Goal: Transaction & Acquisition: Purchase product/service

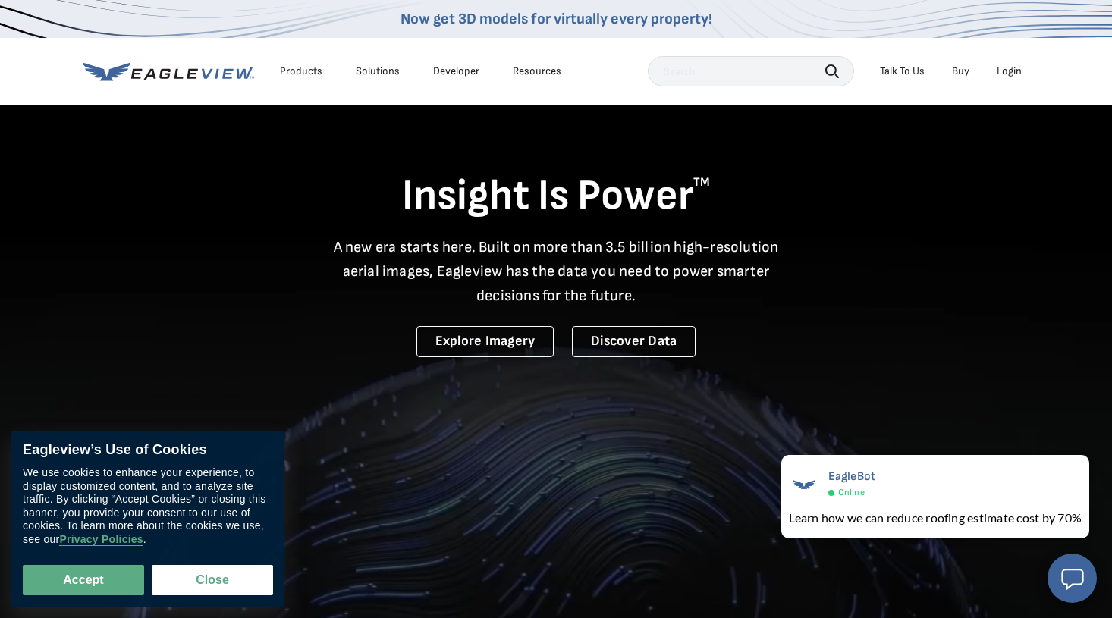
scroll to position [3, 0]
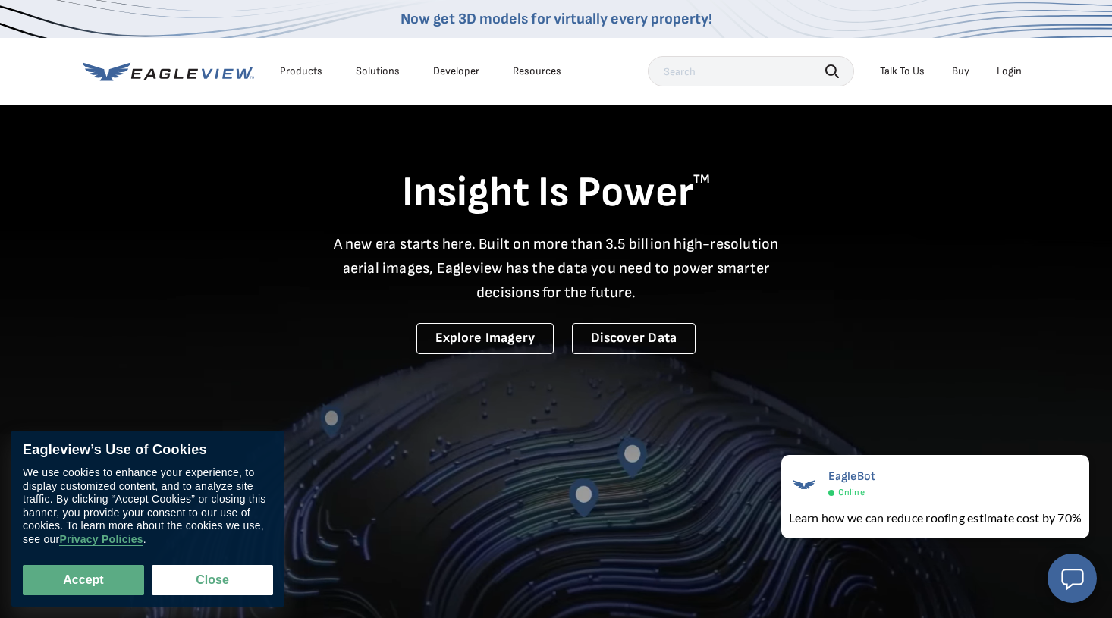
click at [1061, 68] on nav "Now get 3D models for virtually every property! Products Solutions Developer Re…" at bounding box center [556, 52] width 1112 height 105
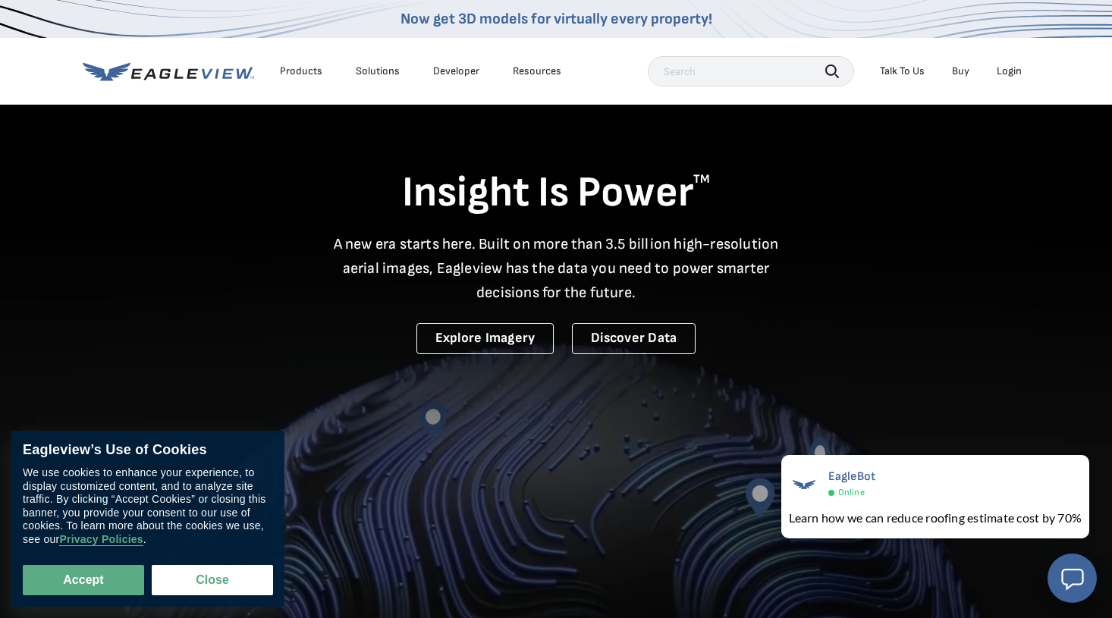
click at [1014, 71] on div "Login" at bounding box center [1009, 71] width 25 height 14
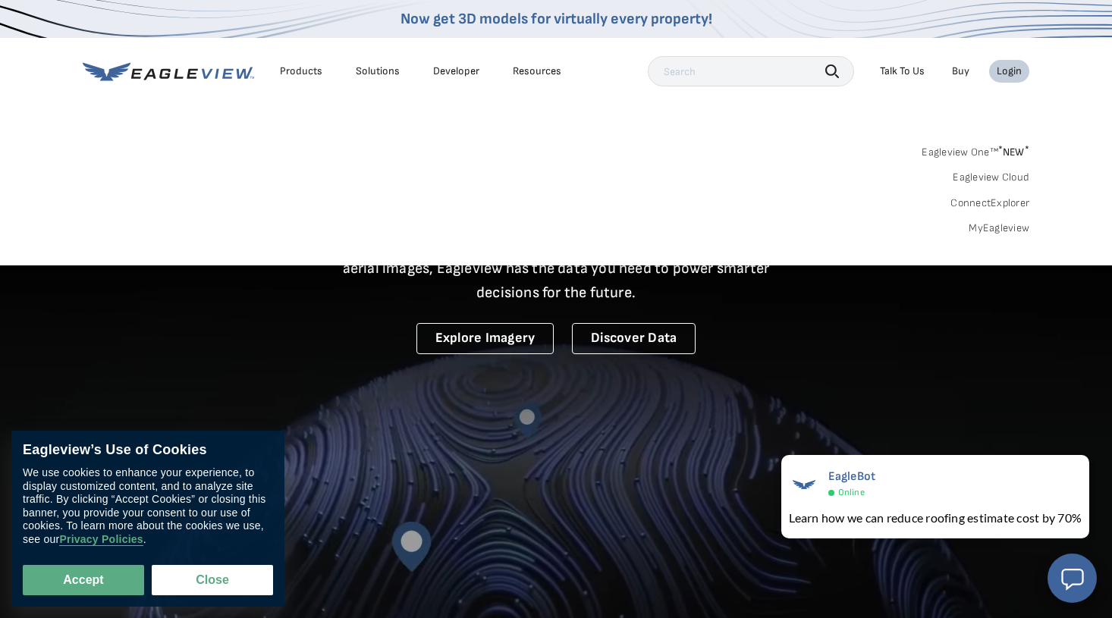
click at [1007, 228] on link "MyEagleview" at bounding box center [999, 229] width 61 height 14
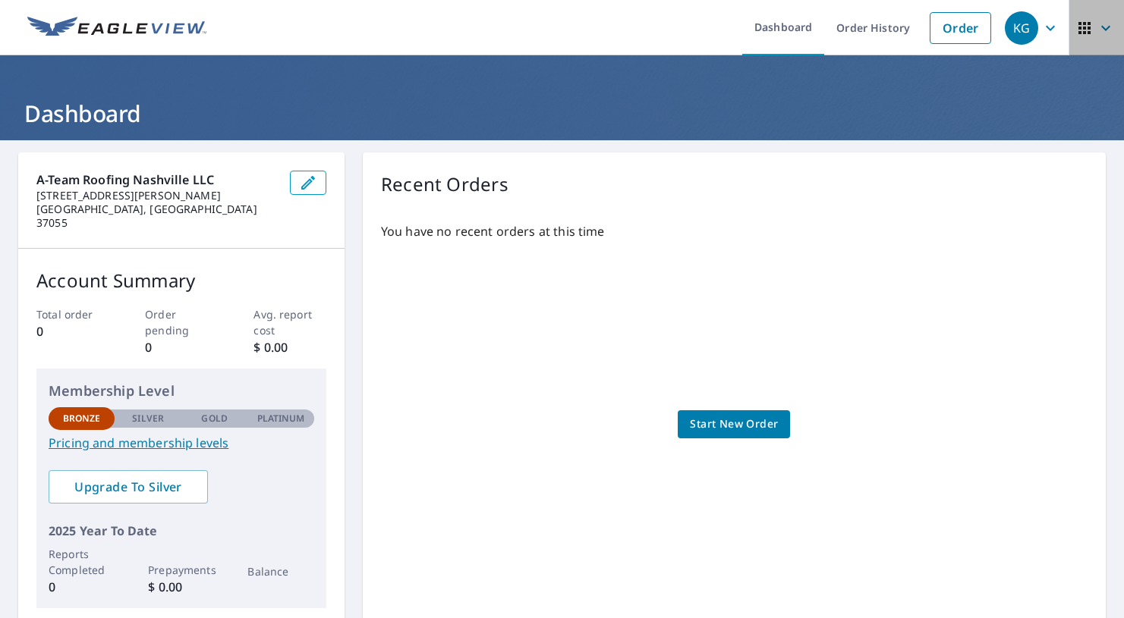
click at [1068, 35] on button "button" at bounding box center [1095, 27] width 55 height 55
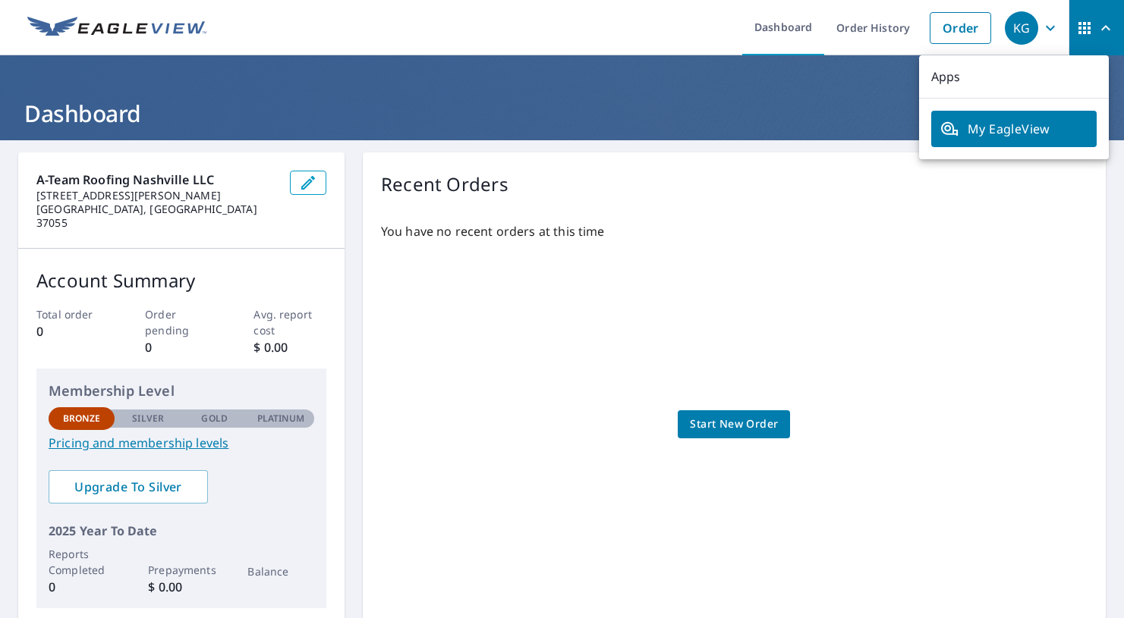
click at [1045, 115] on link "My EagleView" at bounding box center [1013, 129] width 165 height 36
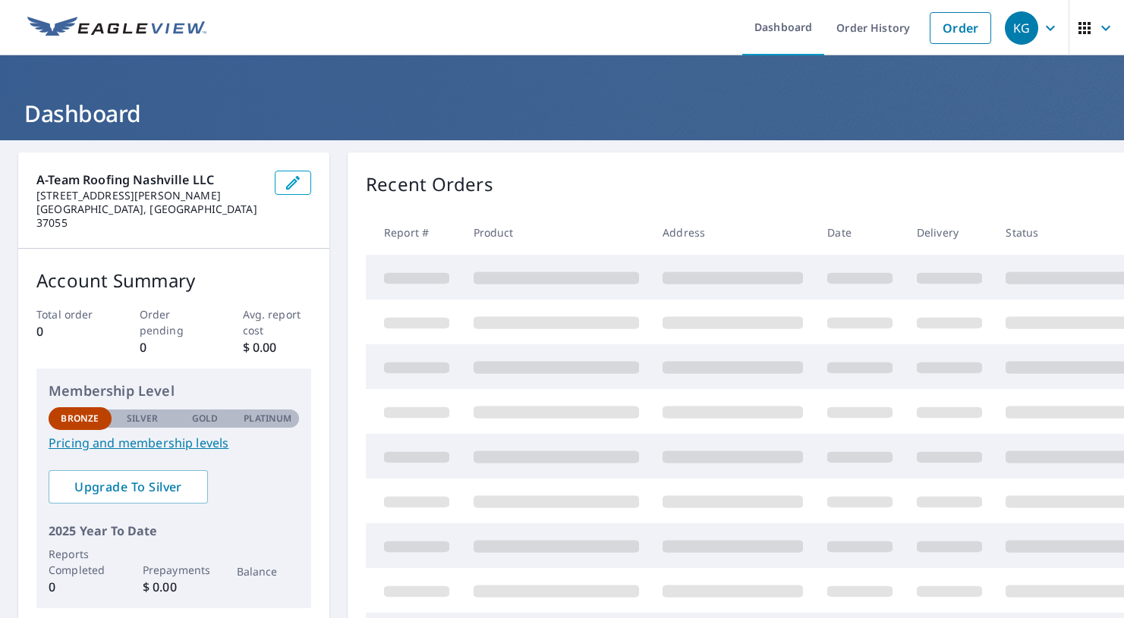
scroll to position [168, 0]
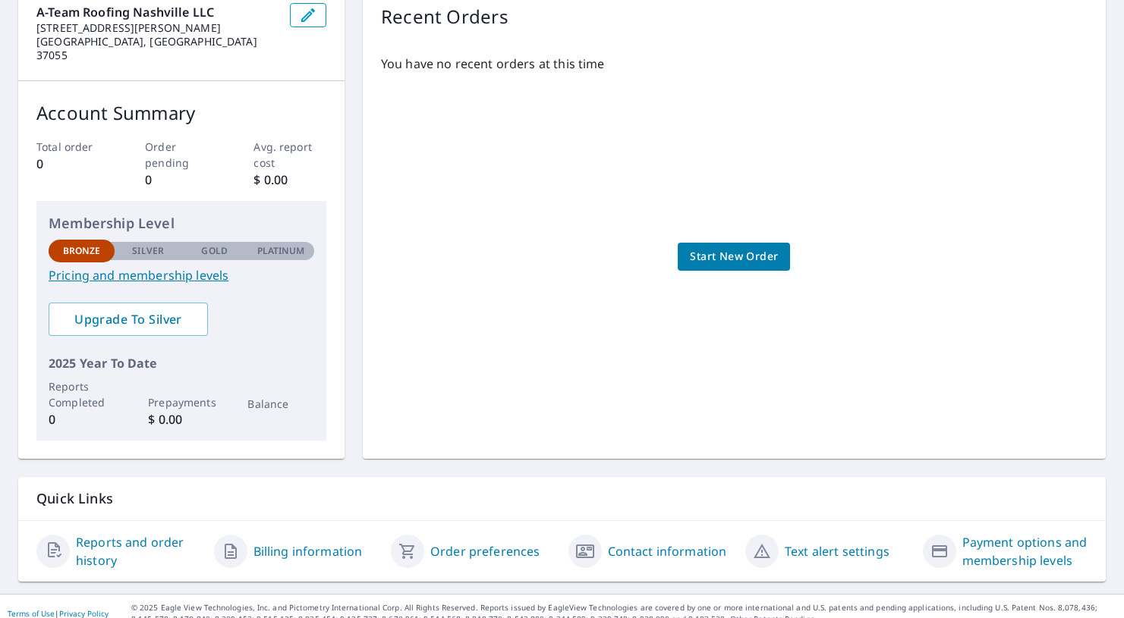
click at [982, 533] on link "Payment options and membership levels" at bounding box center [1025, 551] width 126 height 36
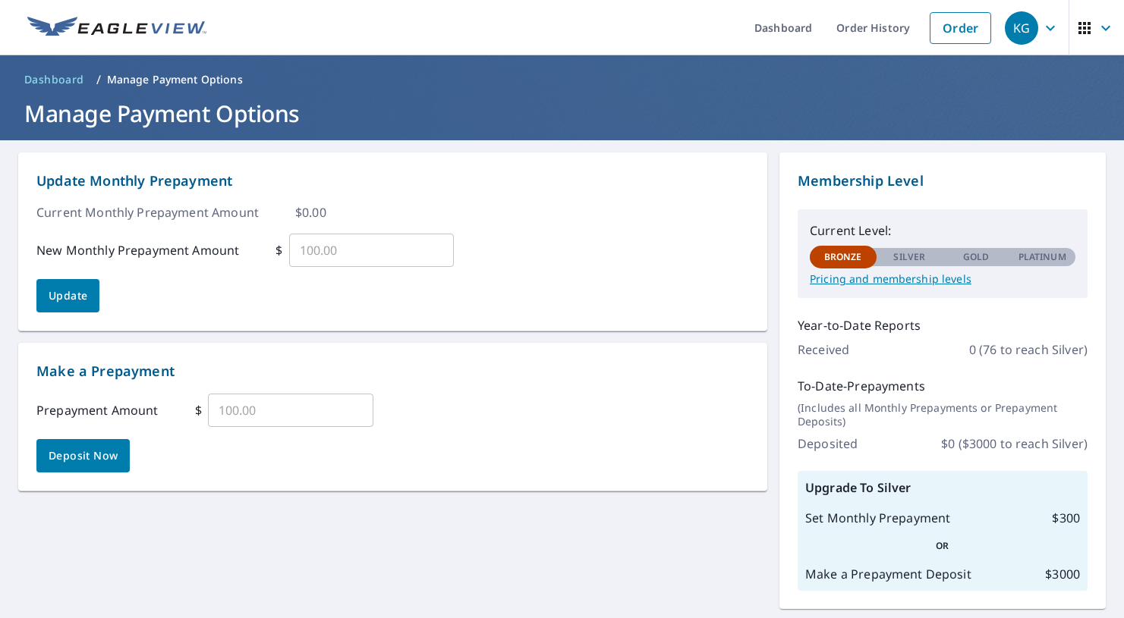
click at [1050, 11] on span "KG" at bounding box center [1033, 28] width 58 height 36
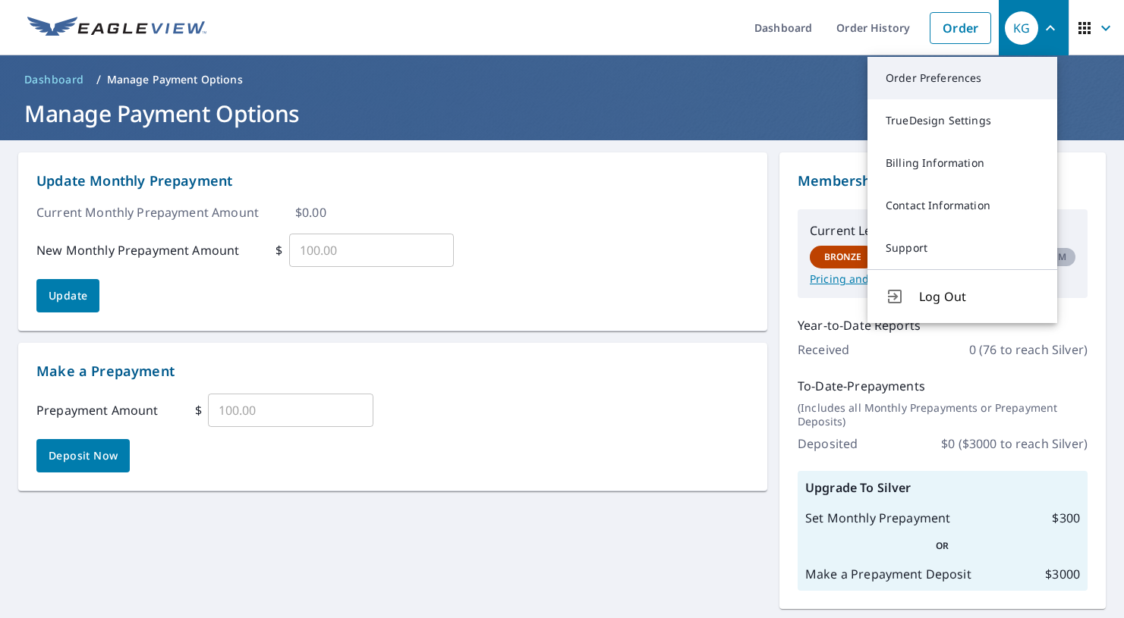
click at [948, 74] on link "Order Preferences" at bounding box center [962, 78] width 190 height 42
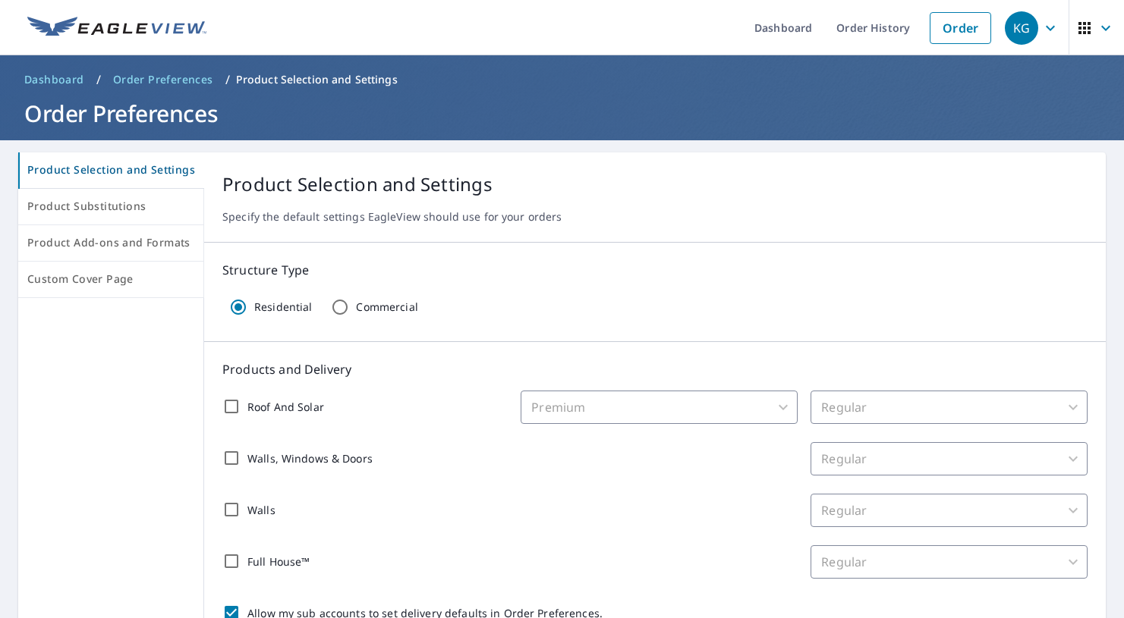
click at [1025, 39] on div "KG" at bounding box center [1020, 27] width 33 height 33
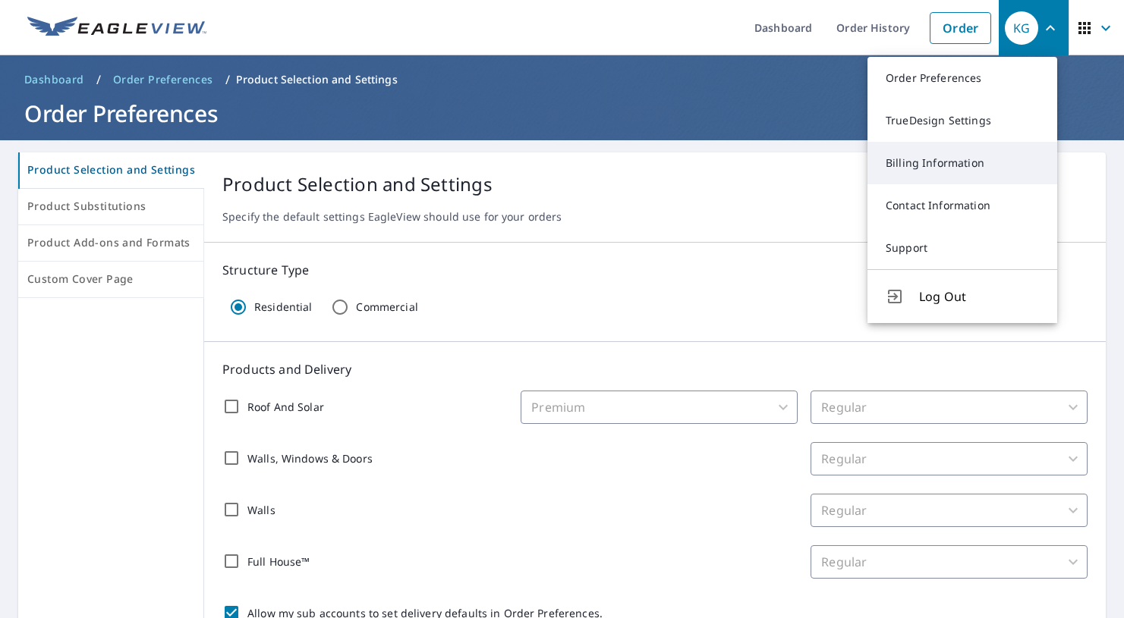
click at [988, 161] on link "Billing Information" at bounding box center [962, 163] width 190 height 42
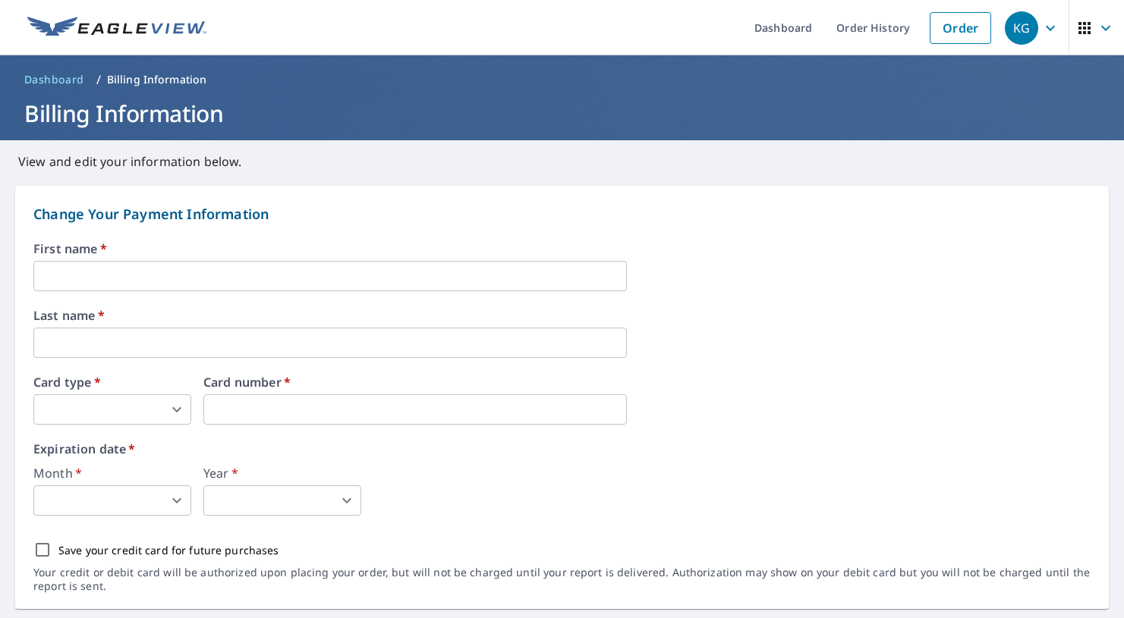
click at [168, 259] on div "First name   * ​" at bounding box center [561, 267] width 1057 height 49
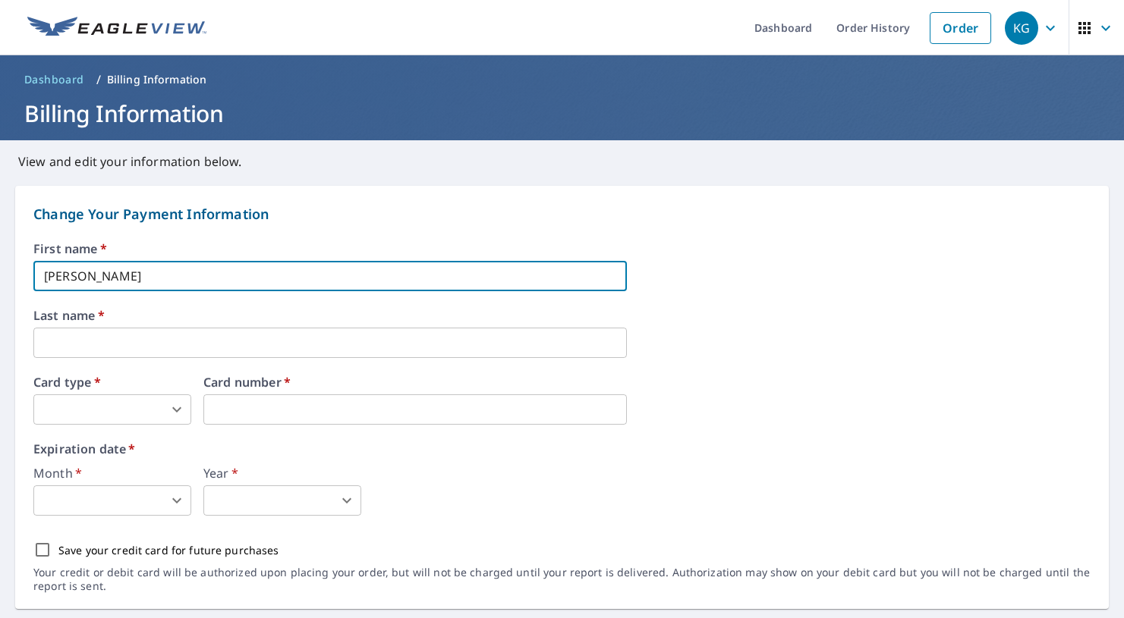
type input "Elizabeth"
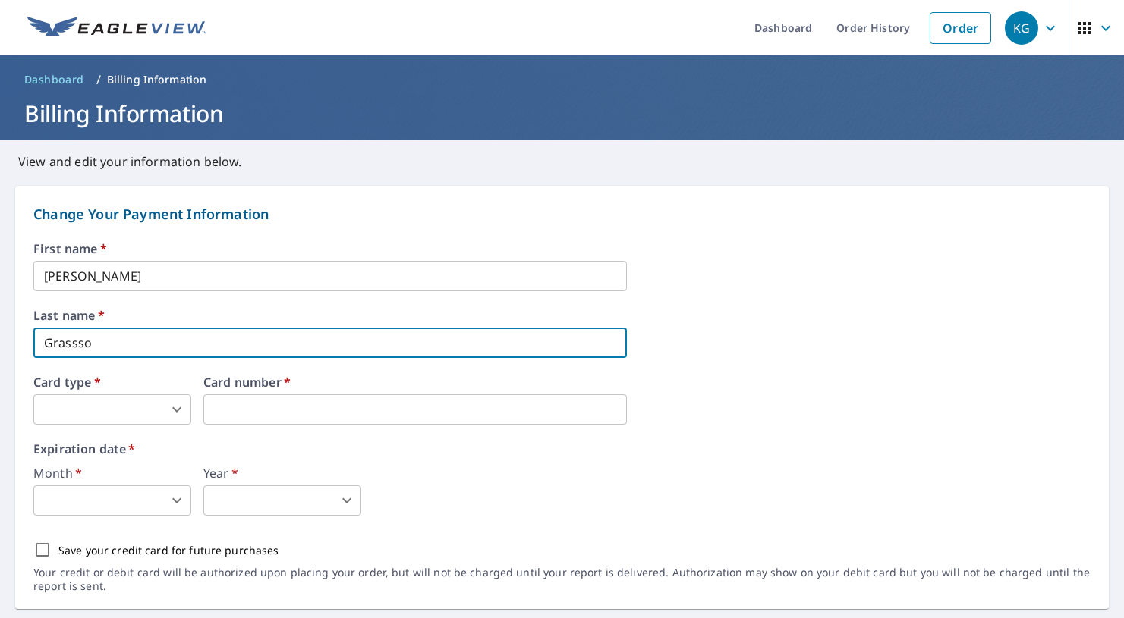
type input "Grassso"
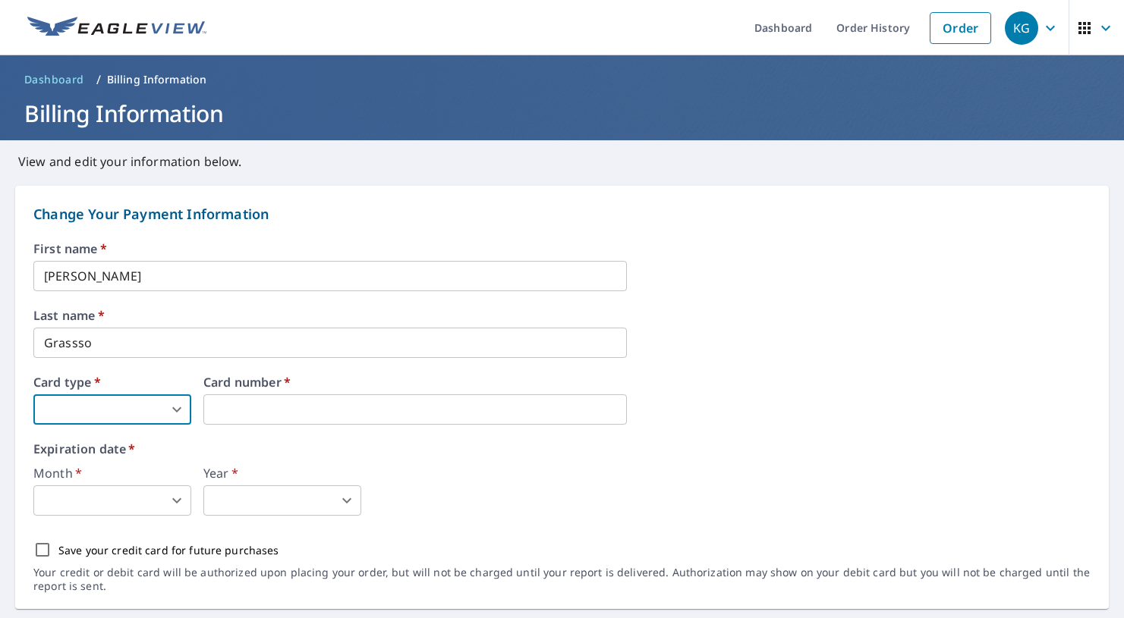
click at [161, 409] on body "KG KG Dashboard Order History Order KG Dashboard / Billing Information Billing …" at bounding box center [562, 309] width 1124 height 618
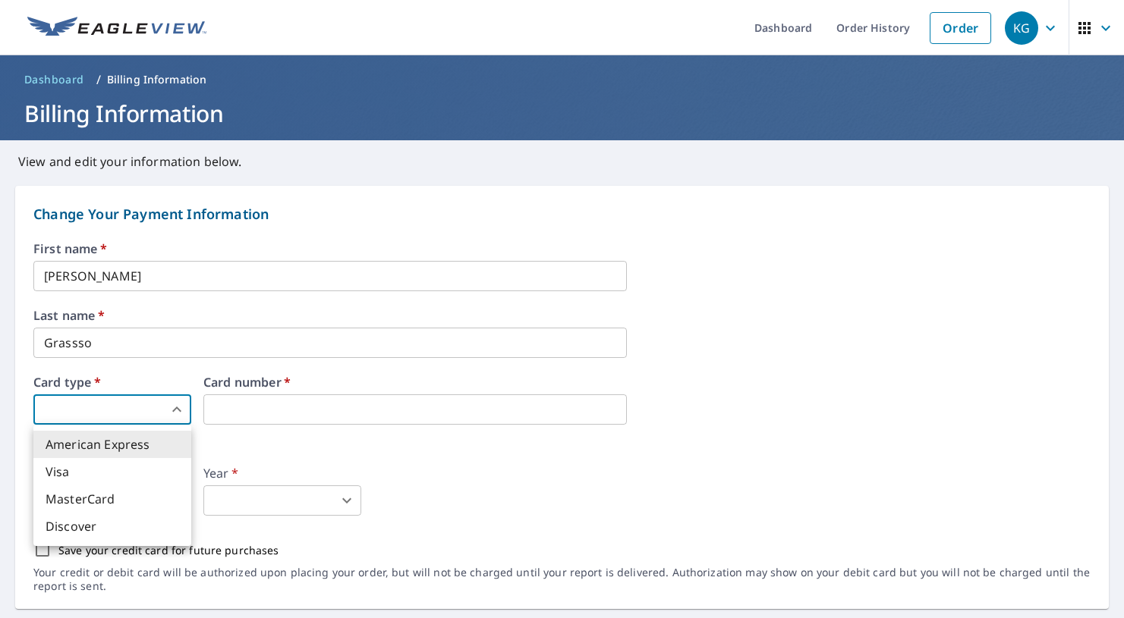
click at [150, 490] on li "MasterCard" at bounding box center [112, 499] width 158 height 27
type input "3"
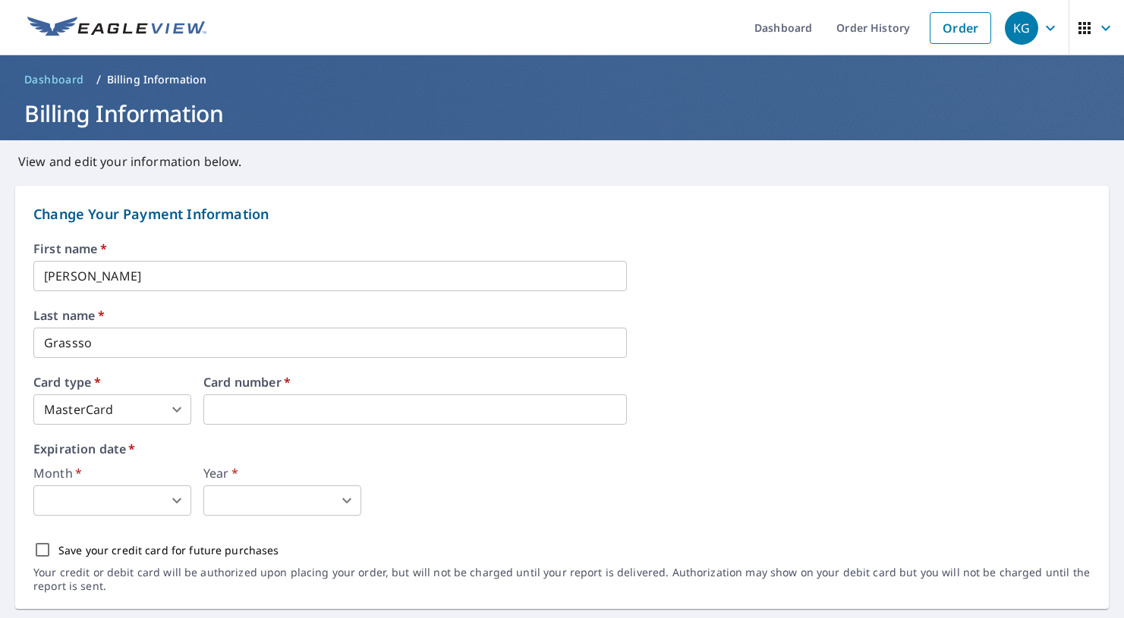
click at [180, 508] on body "KG KG Dashboard Order History Order KG Dashboard / Billing Information Billing …" at bounding box center [562, 309] width 1124 height 618
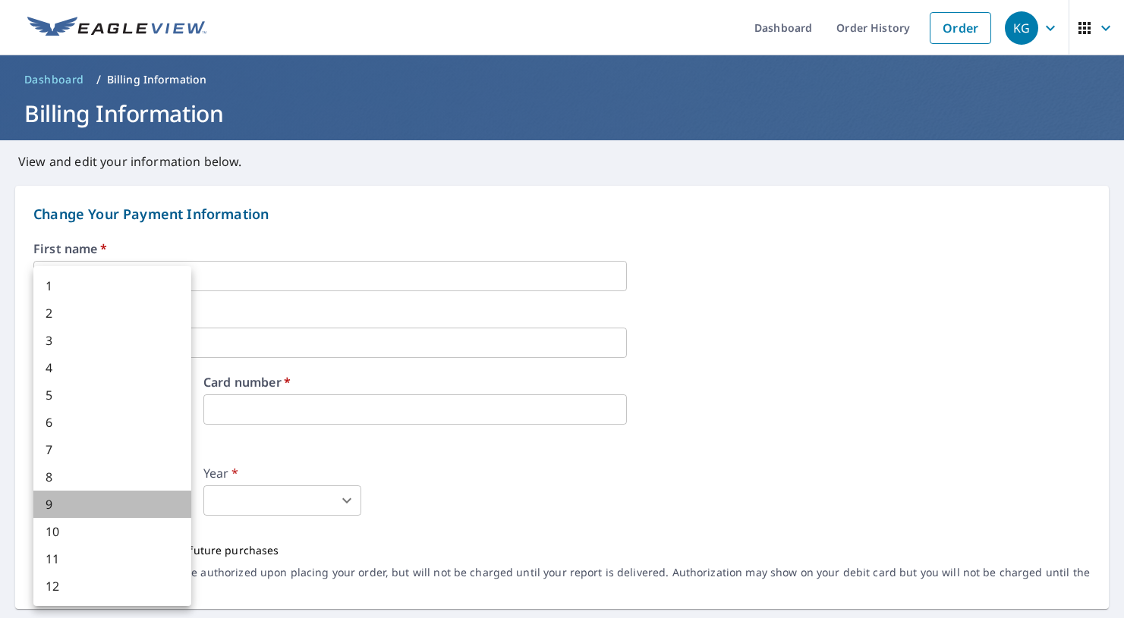
click at [81, 494] on li "9" at bounding box center [112, 504] width 158 height 27
type input "9"
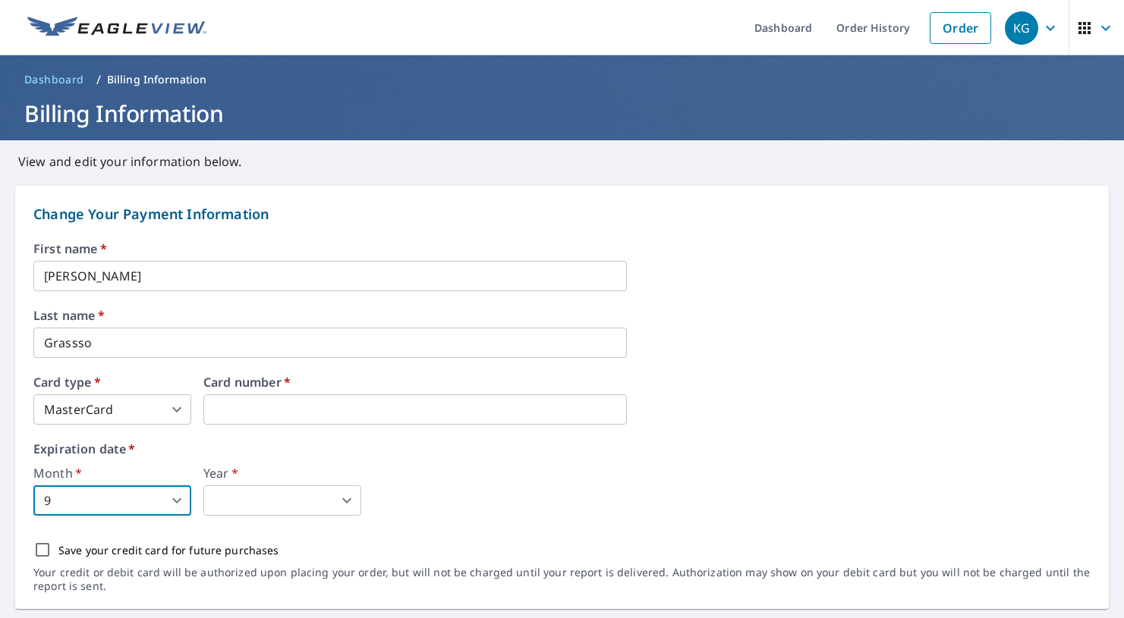
click at [288, 512] on body "KG KG Dashboard Order History Order KG Dashboard / Billing Information Billing …" at bounding box center [562, 309] width 1124 height 618
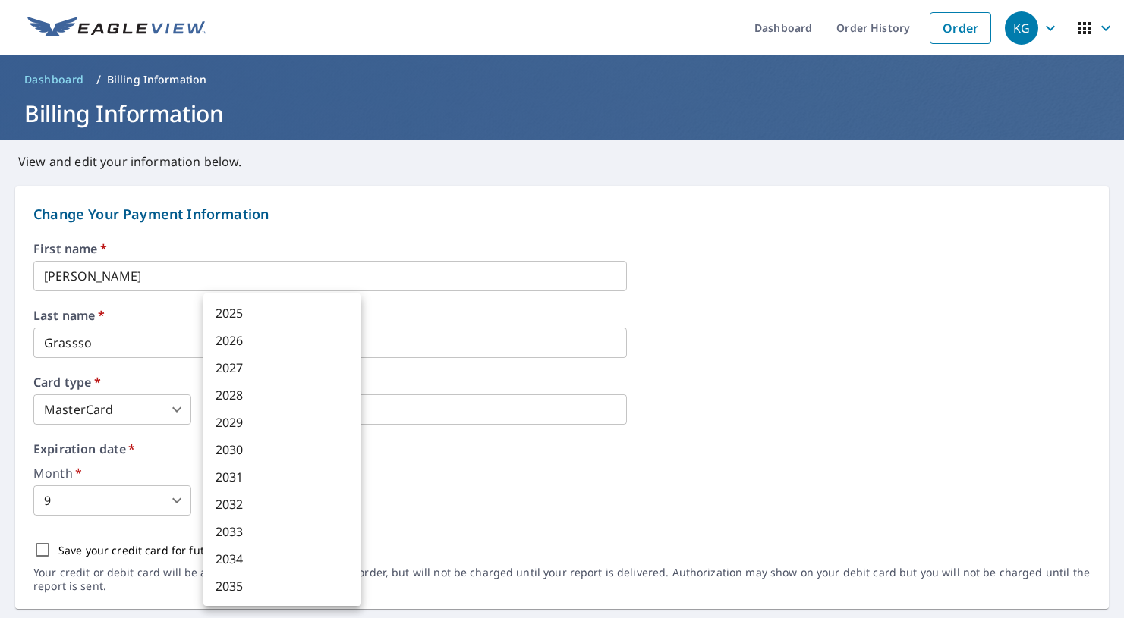
click at [264, 395] on li "2028" at bounding box center [282, 395] width 158 height 27
type input "2028"
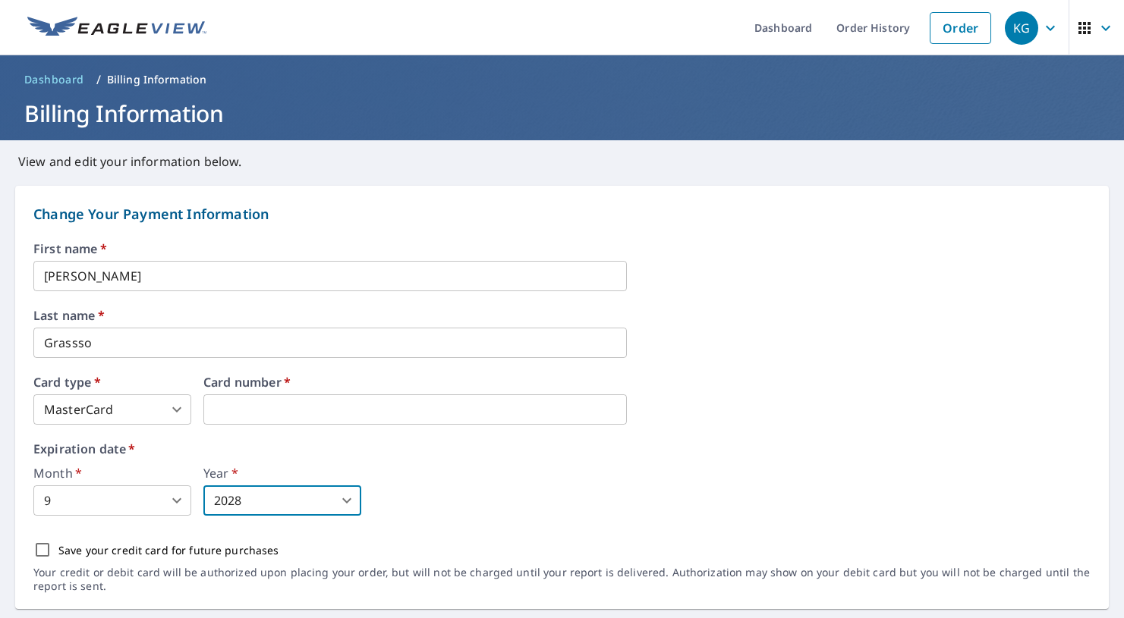
click at [48, 552] on input "Save your credit card for future purchases" at bounding box center [43, 550] width 32 height 32
checkbox input "true"
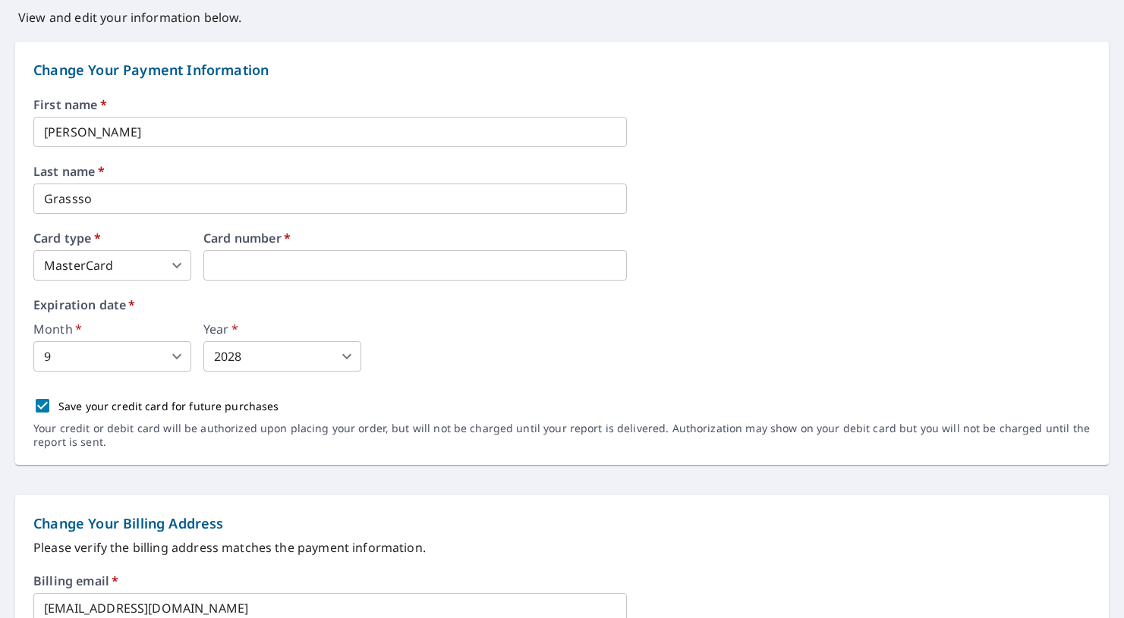
scroll to position [315, 0]
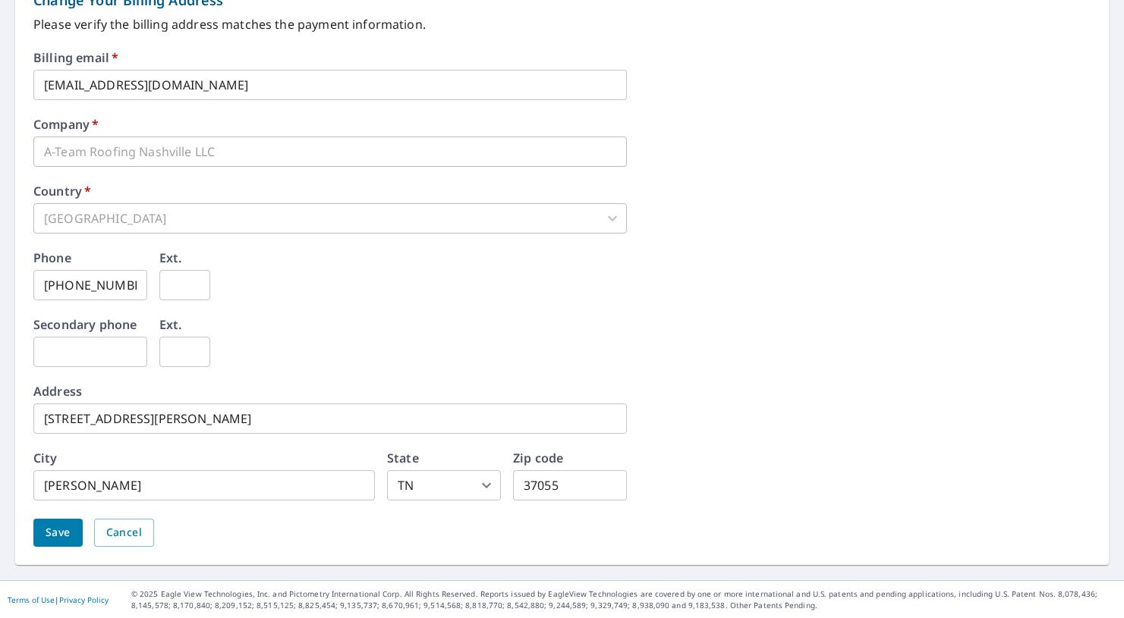
click at [51, 530] on span "Save" at bounding box center [58, 532] width 25 height 19
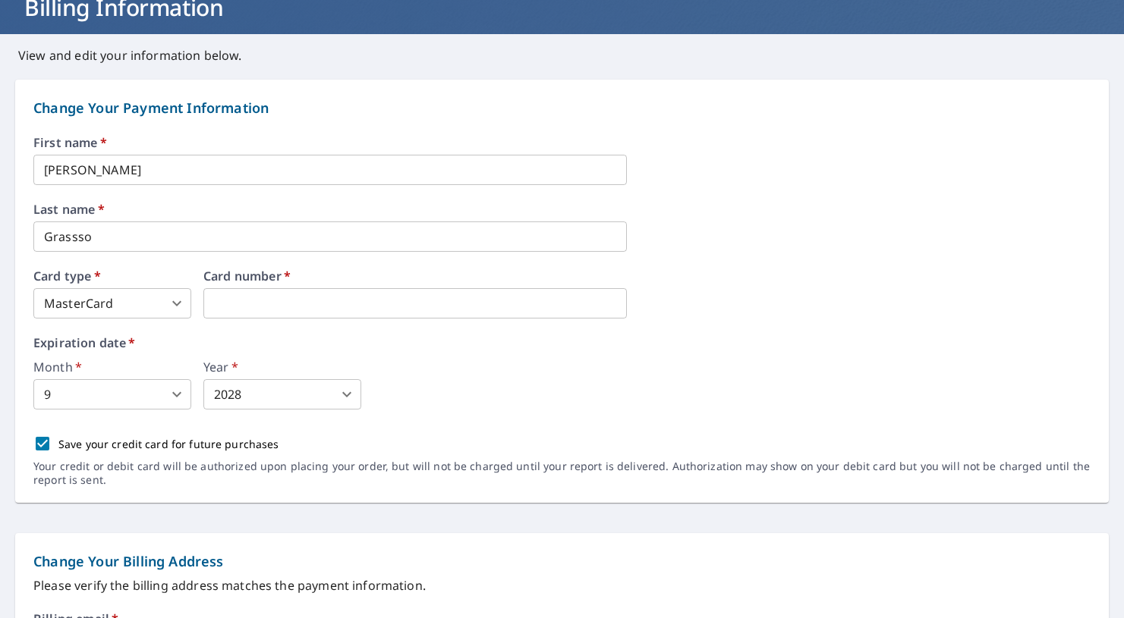
scroll to position [0, 0]
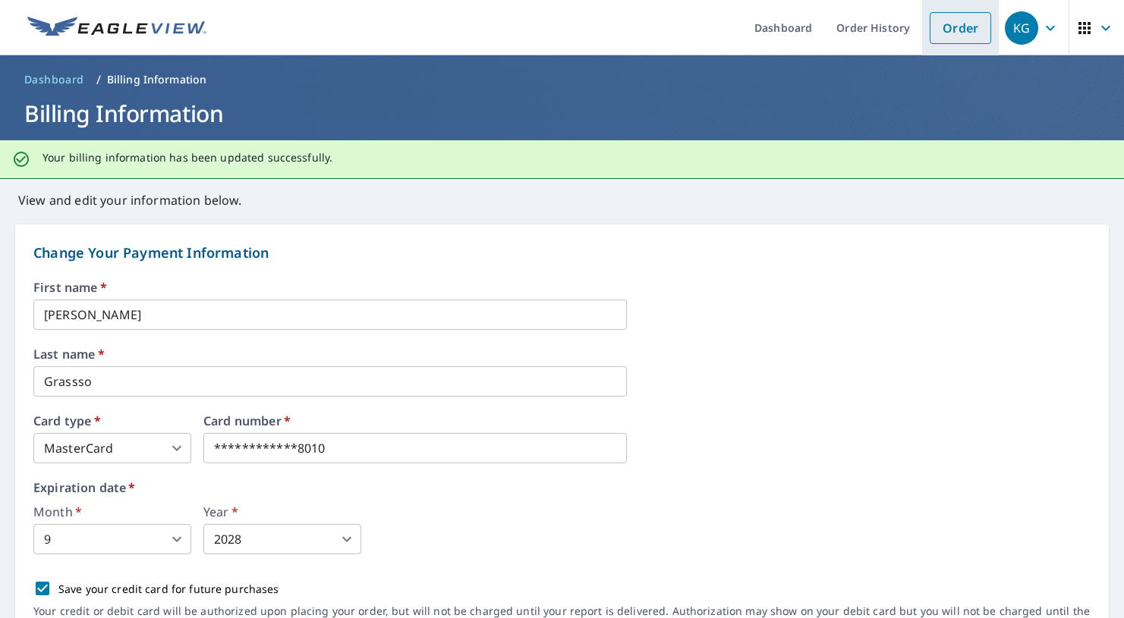
click at [922, 25] on li "Order" at bounding box center [960, 27] width 77 height 55
click at [929, 36] on link "Order" at bounding box center [959, 28] width 61 height 32
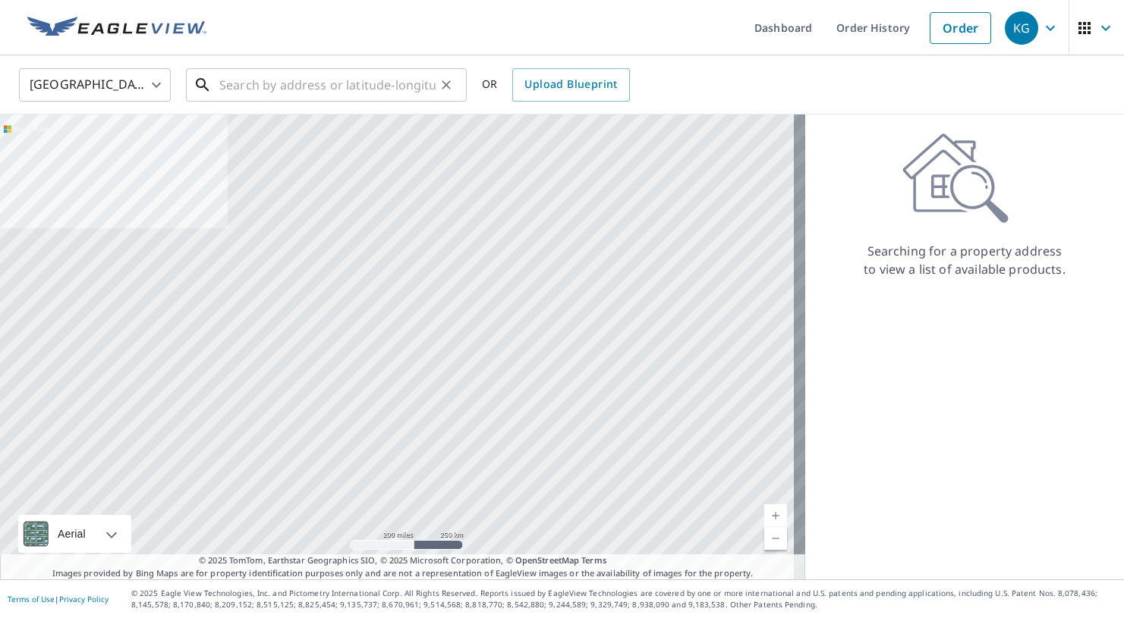
click at [306, 78] on input "text" at bounding box center [327, 85] width 216 height 42
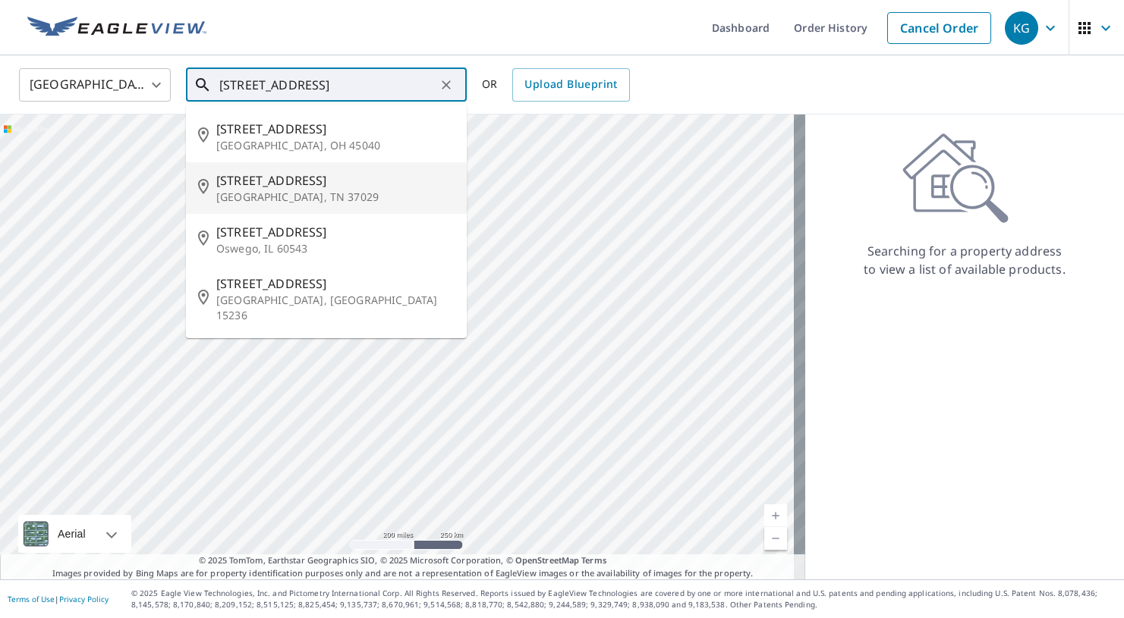
click at [300, 199] on p "Burns, TN 37029" at bounding box center [335, 197] width 238 height 15
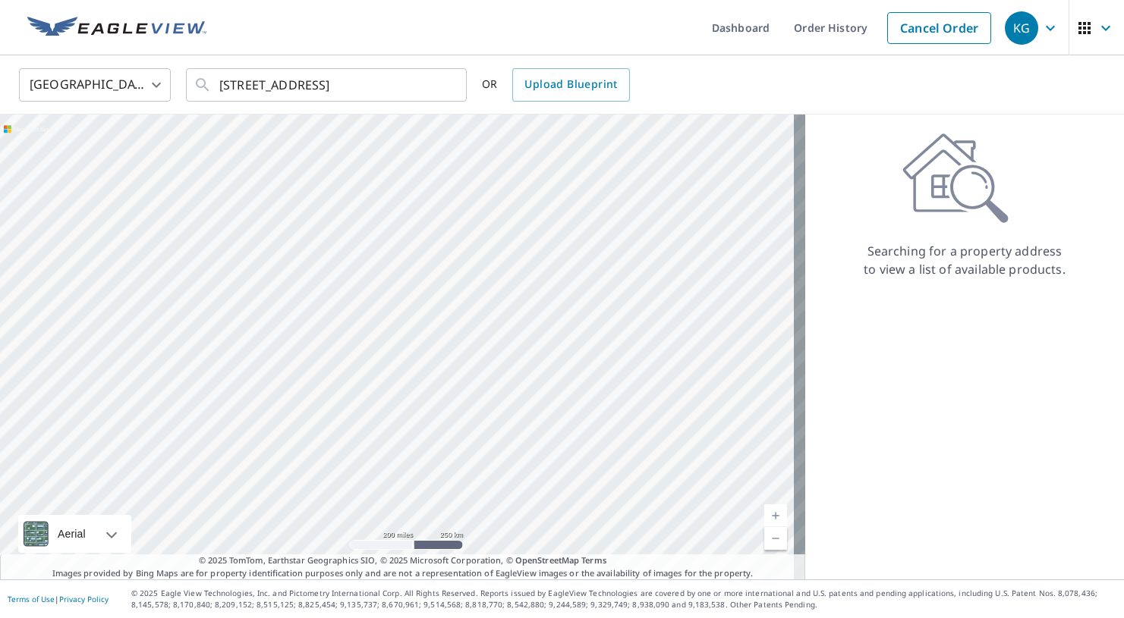
type input "202 Parkside Ln Burns, TN 37029"
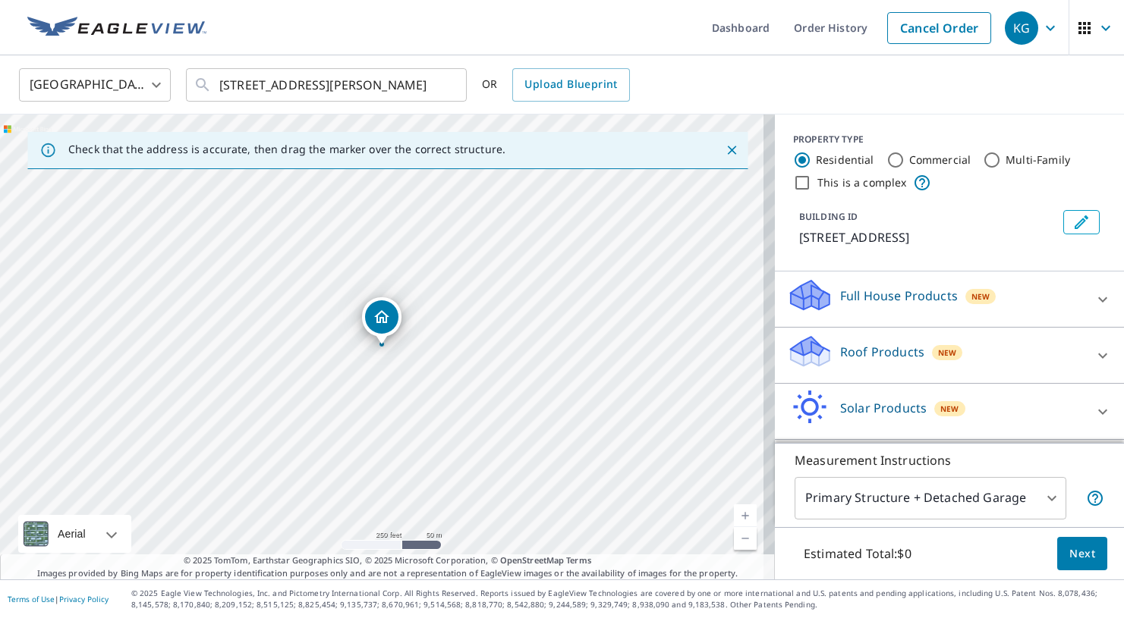
click at [1093, 355] on icon at bounding box center [1102, 356] width 18 height 18
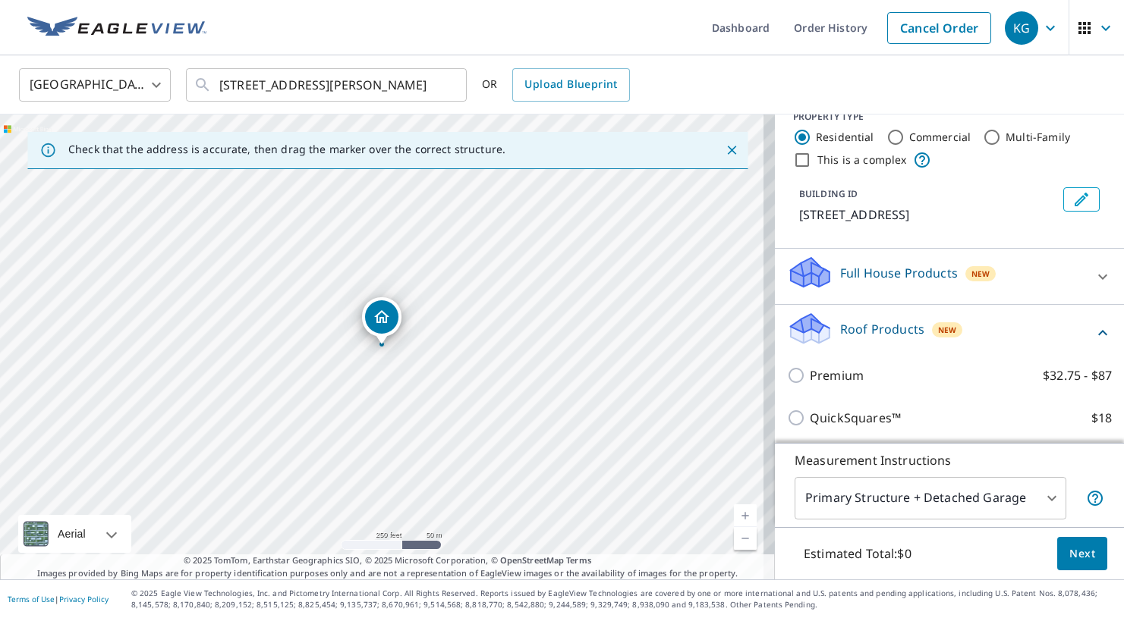
scroll to position [86, 0]
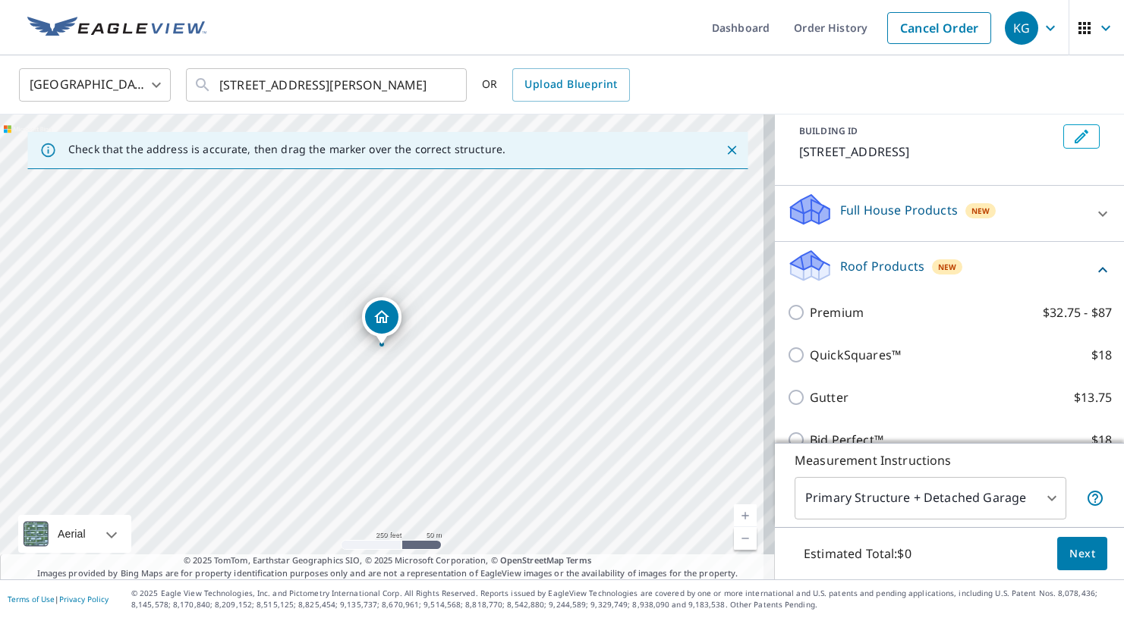
click at [810, 319] on p "Premium" at bounding box center [836, 312] width 54 height 18
click at [809, 319] on input "Premium $32.75 - $87" at bounding box center [798, 312] width 23 height 18
checkbox input "true"
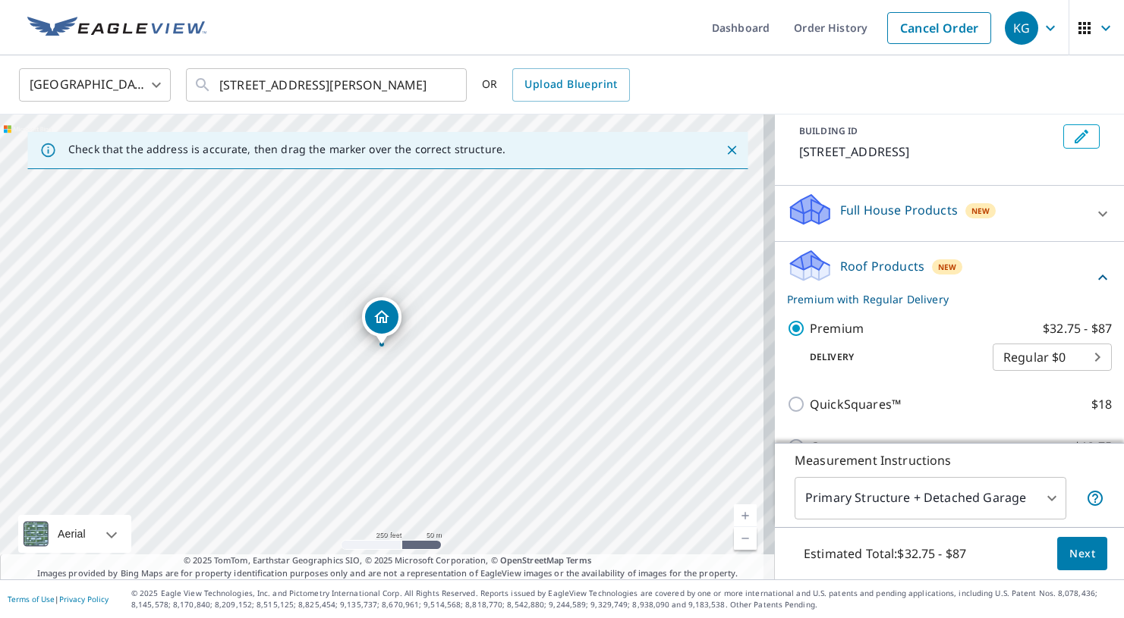
click at [1085, 564] on button "Next" at bounding box center [1082, 554] width 50 height 34
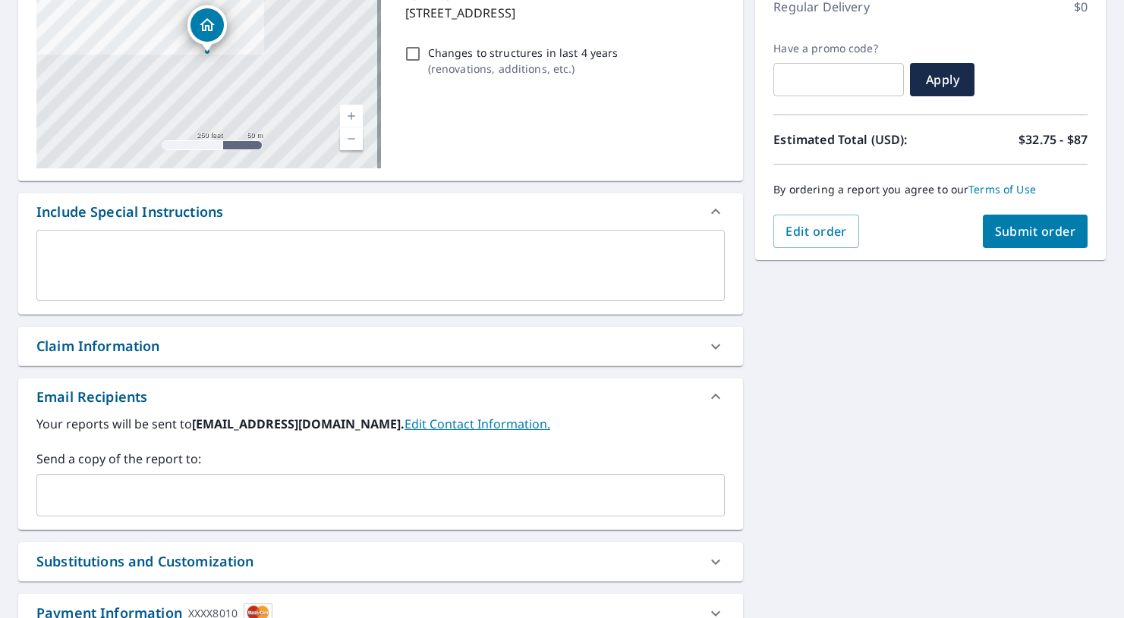
scroll to position [328, 0]
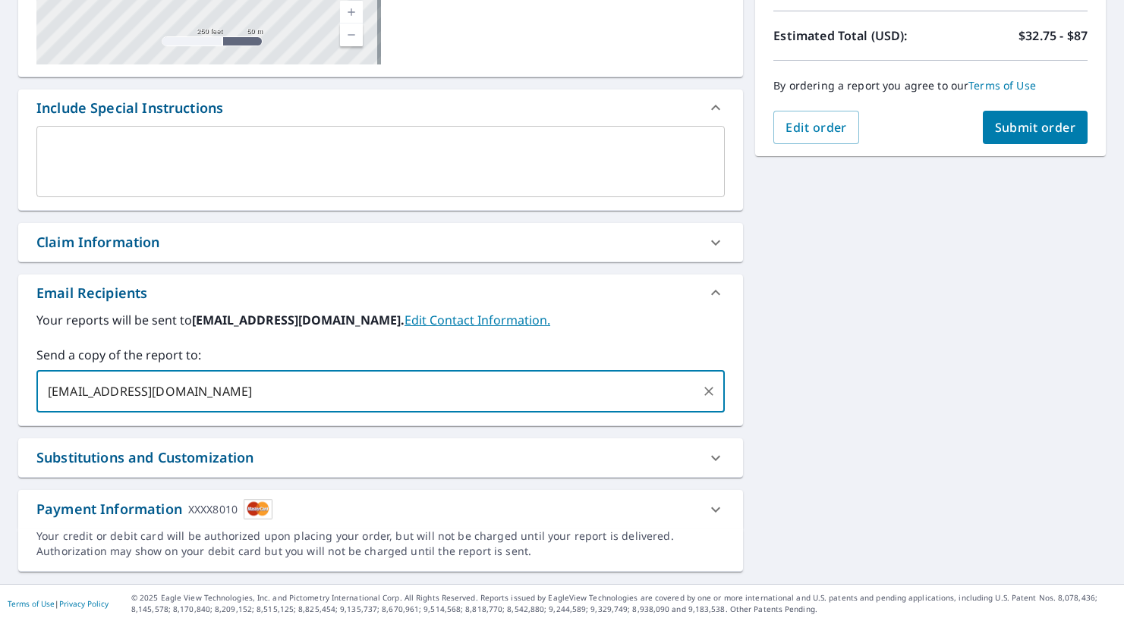
type input "blaket@ateamroofers.com"
click at [1002, 125] on span "Submit order" at bounding box center [1035, 127] width 81 height 17
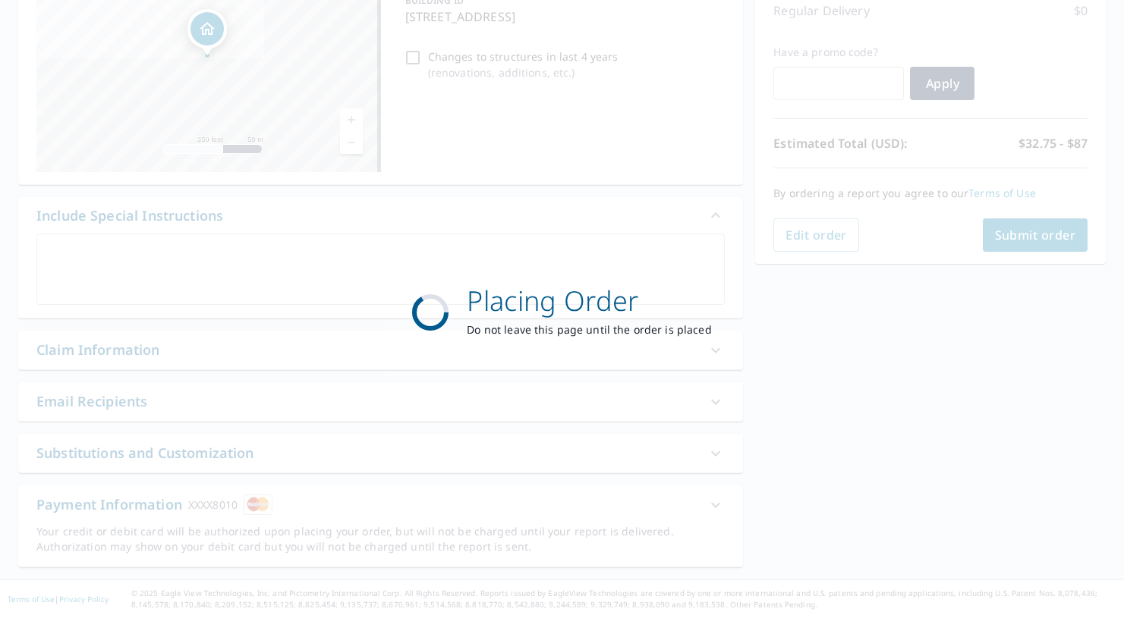
scroll to position [220, 0]
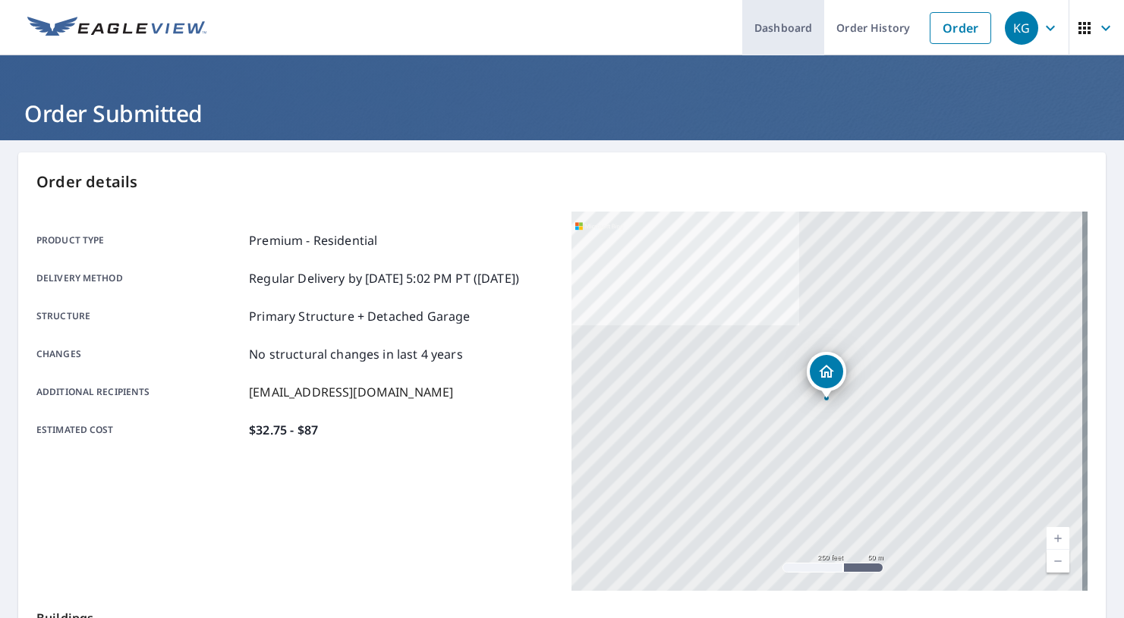
click at [785, 30] on link "Dashboard" at bounding box center [783, 27] width 82 height 55
